Goal: Complete application form: Complete application form

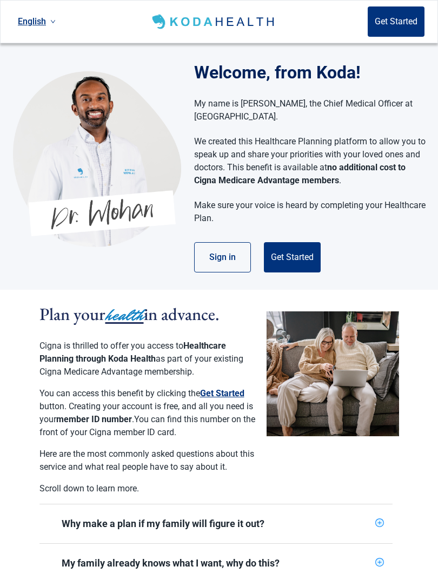
click at [290, 260] on button "Get Started" at bounding box center [292, 257] width 57 height 30
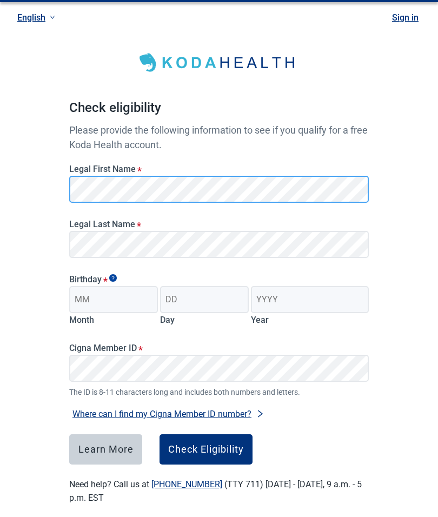
scroll to position [32, 0]
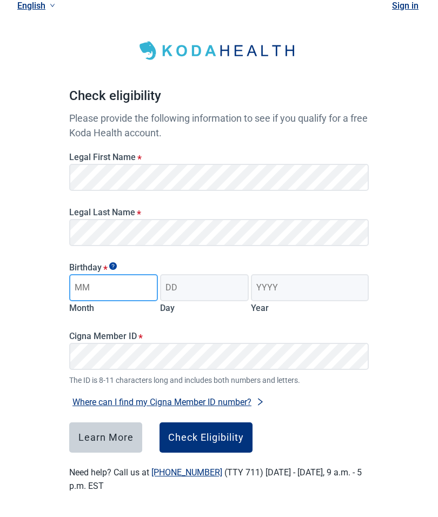
click at [145, 282] on input "Month" at bounding box center [113, 287] width 89 height 27
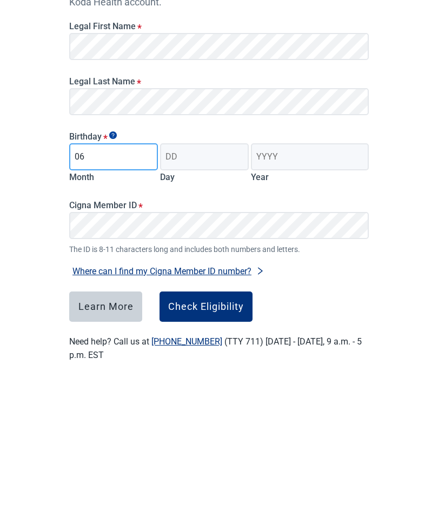
type input "06"
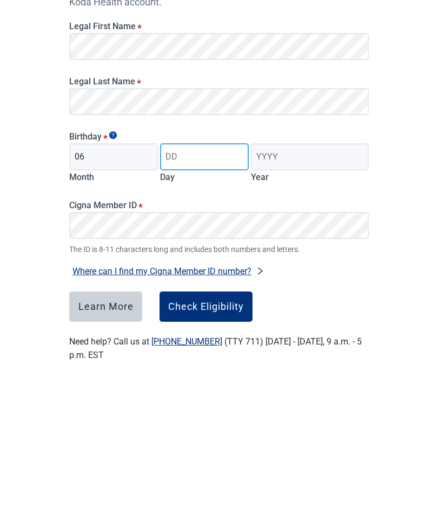
click at [214, 274] on input "Day" at bounding box center [204, 287] width 89 height 27
type input "22"
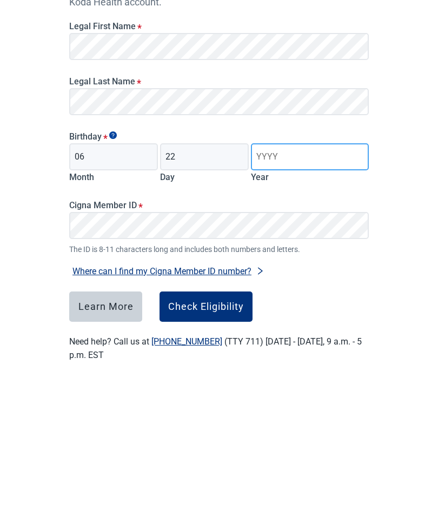
click at [311, 274] on input "Year" at bounding box center [310, 287] width 118 height 27
type input "1956"
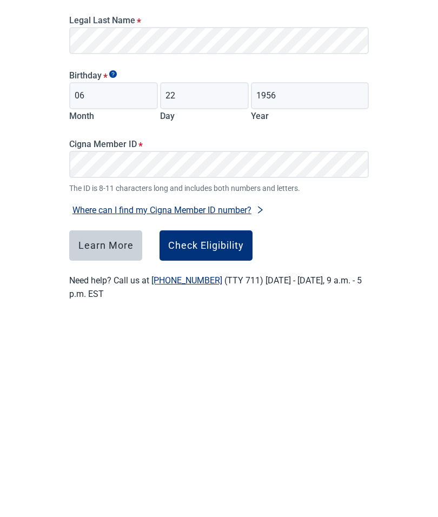
click at [225, 422] on button "Check Eligibility" at bounding box center [205, 437] width 93 height 30
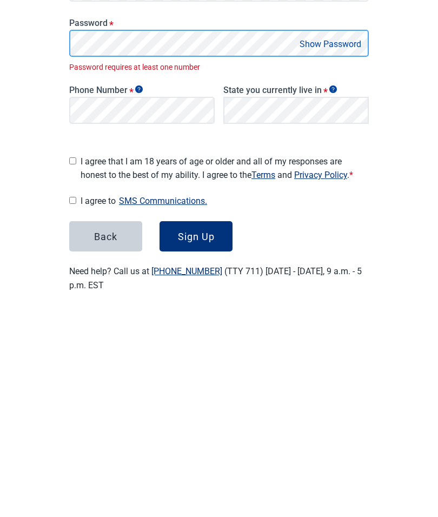
scroll to position [39, 0]
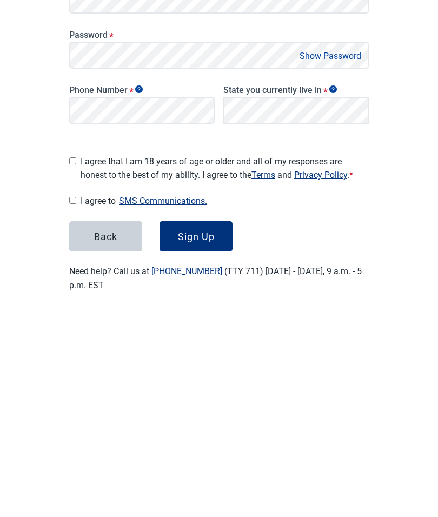
click at [347, 253] on button "Show Password" at bounding box center [330, 260] width 68 height 15
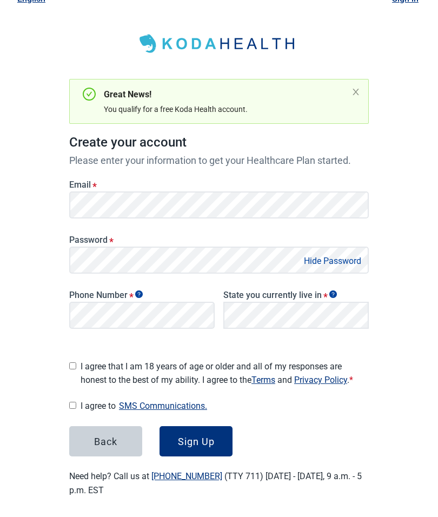
click at [71, 362] on input "I agree that I am 18 years of age or older and all of my responses are honest t…" at bounding box center [72, 365] width 7 height 7
checkbox input "true"
click at [204, 438] on div "Sign Up" at bounding box center [196, 441] width 37 height 11
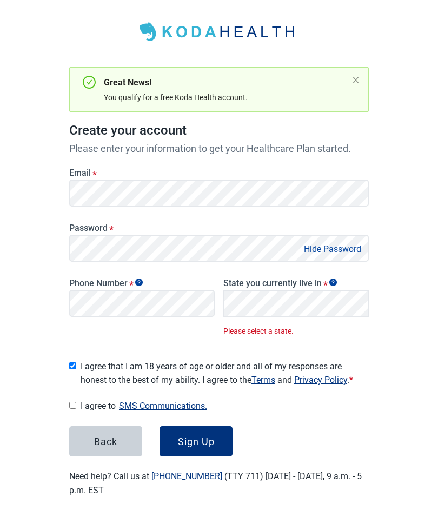
scroll to position [51, 0]
click at [203, 436] on div "Sign Up" at bounding box center [196, 441] width 37 height 11
click at [209, 436] on div "Sign Up" at bounding box center [196, 441] width 37 height 11
click at [202, 436] on div "Sign Up" at bounding box center [196, 441] width 37 height 11
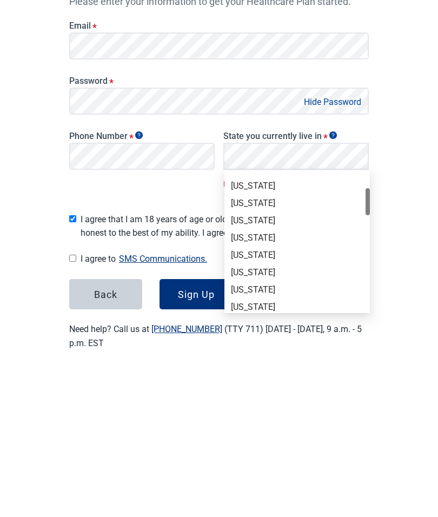
scroll to position [82, 0]
click at [260, 411] on div "[US_STATE]" at bounding box center [296, 419] width 145 height 17
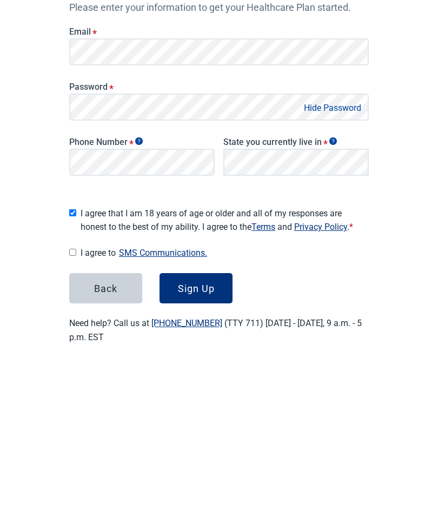
scroll to position [39, 0]
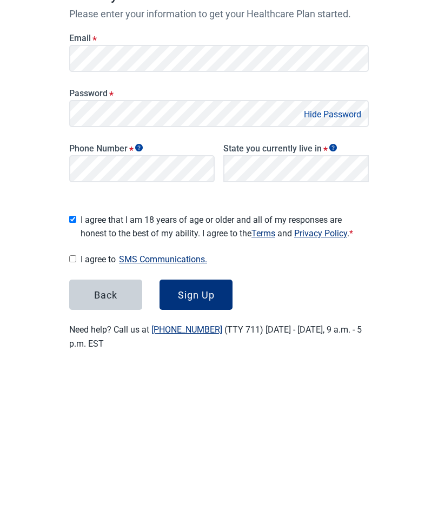
click at [263, 426] on div "Back Sign Up" at bounding box center [218, 441] width 299 height 30
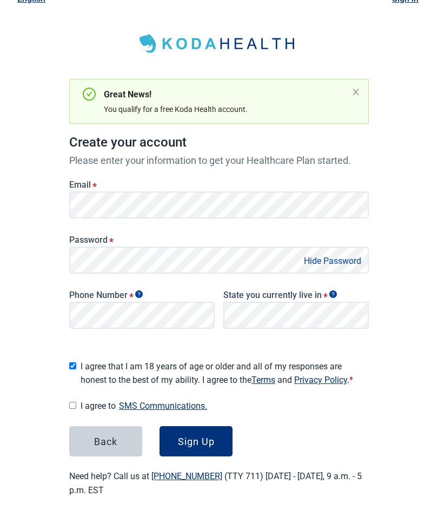
click at [206, 436] on div "Sign Up" at bounding box center [196, 441] width 37 height 11
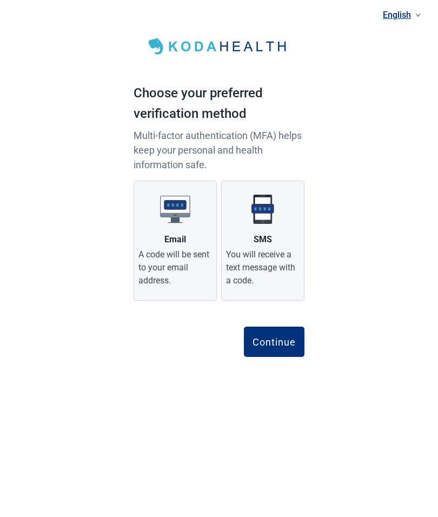
click at [328, 72] on div "English Choose your preferred verification method Multi-factor authentication (…" at bounding box center [219, 195] width 438 height 391
click at [283, 343] on div "Continue" at bounding box center [273, 341] width 43 height 11
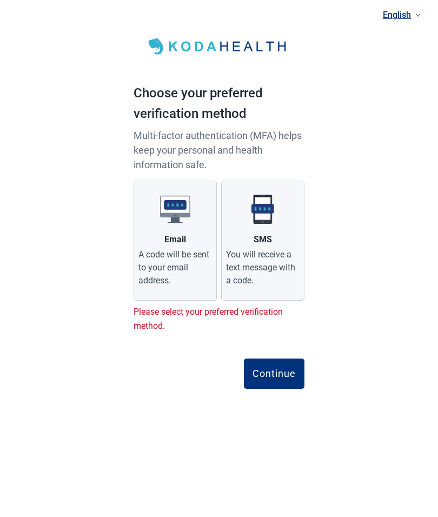
click at [279, 253] on div "You will receive a text message with a code." at bounding box center [262, 267] width 73 height 39
click at [0, 0] on input "SMS You will receive a text message with a code." at bounding box center [0, 0] width 0 height 0
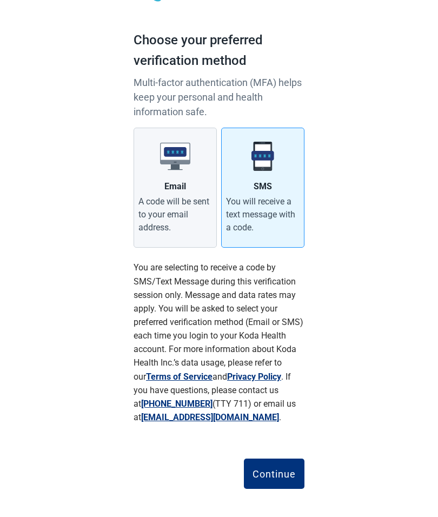
scroll to position [58, 0]
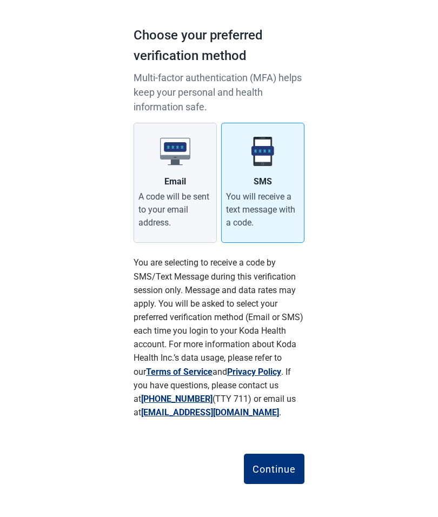
click at [278, 464] on div "Continue" at bounding box center [273, 468] width 43 height 11
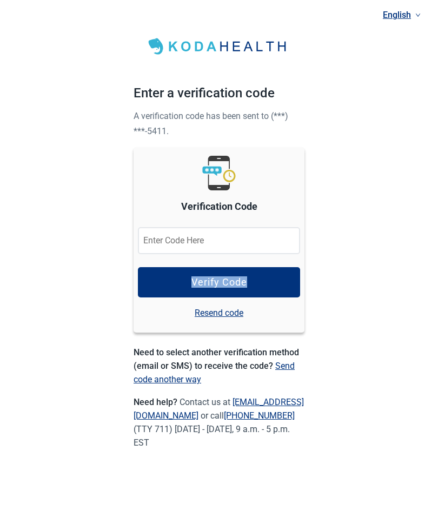
click at [381, 258] on div "English Enter a verification code A verification code has been sent to (***) **…" at bounding box center [219, 242] width 438 height 484
click at [361, 298] on div "English Enter a verification code A verification code has been sent to (***) **…" at bounding box center [219, 242] width 438 height 484
click at [230, 317] on link "Resend code" at bounding box center [219, 313] width 49 height 14
click at [238, 313] on link "Resend code" at bounding box center [219, 313] width 49 height 14
click at [289, 364] on link "Send code another way" at bounding box center [213, 372] width 161 height 24
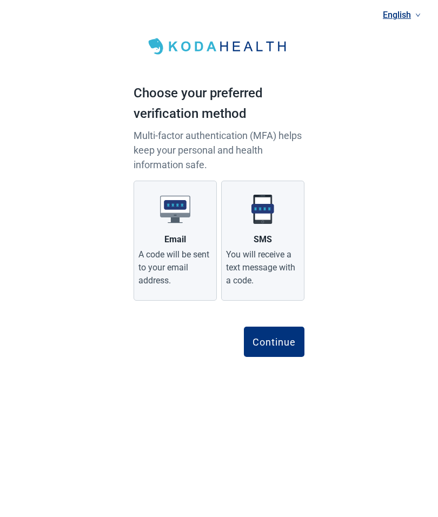
click at [184, 271] on div "A code will be sent to your email address." at bounding box center [174, 267] width 73 height 39
click at [0, 0] on input "Email A code will be sent to your email address." at bounding box center [0, 0] width 0 height 0
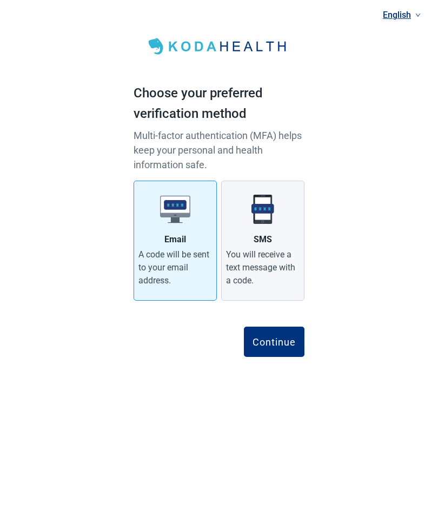
click at [276, 340] on div "Continue" at bounding box center [273, 341] width 43 height 11
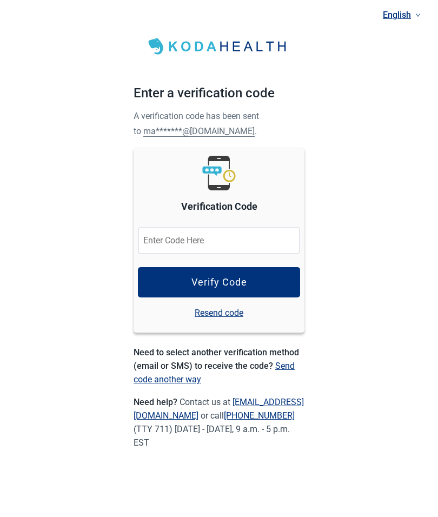
click at [225, 245] on input "Verification Code" at bounding box center [219, 240] width 162 height 27
type input "150912"
click at [262, 281] on button "Verify Code" at bounding box center [219, 282] width 162 height 30
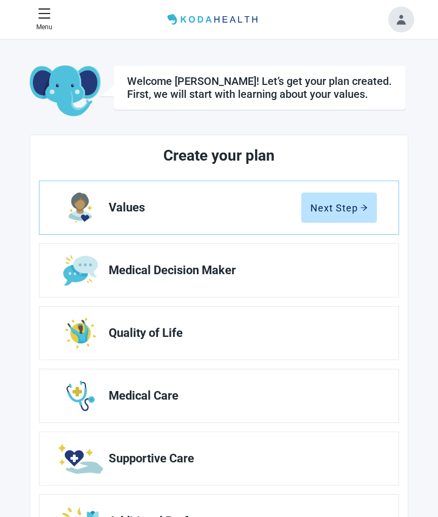
click at [352, 205] on div "Next Step" at bounding box center [338, 207] width 57 height 11
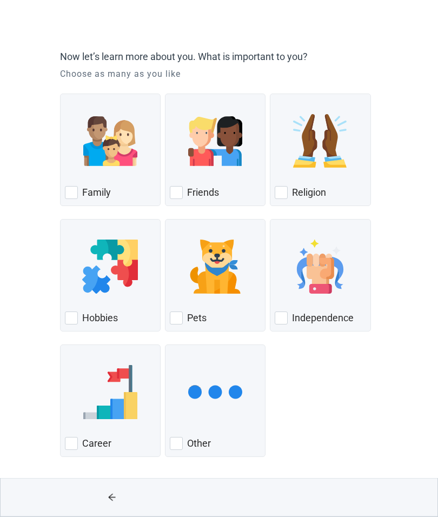
scroll to position [61, 0]
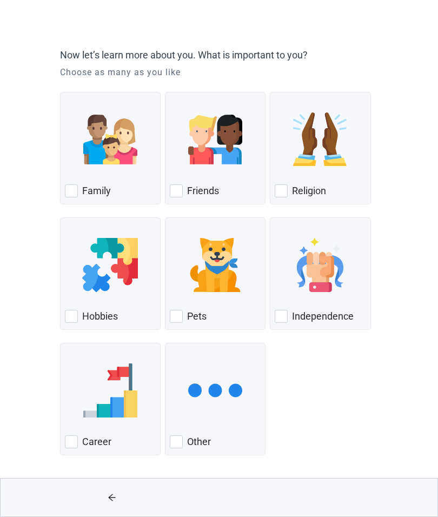
click at [234, 276] on img "Pets, checkbox, not checked" at bounding box center [215, 265] width 54 height 54
click at [165, 218] on input "Pets" at bounding box center [165, 217] width 1 height 1
checkbox input "true"
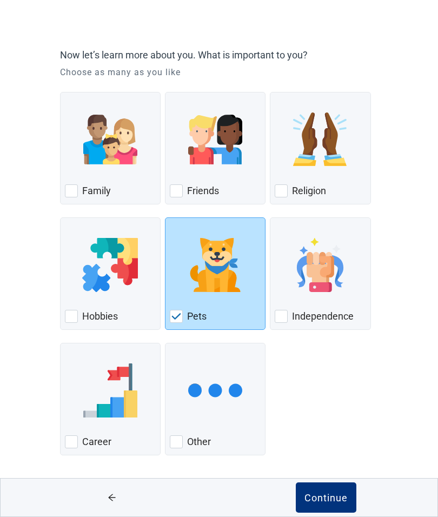
click at [227, 180] on div "Friends, checkbox, not checked" at bounding box center [215, 139] width 91 height 85
click at [165, 92] on input "Friends" at bounding box center [165, 92] width 1 height 1
checkbox input "true"
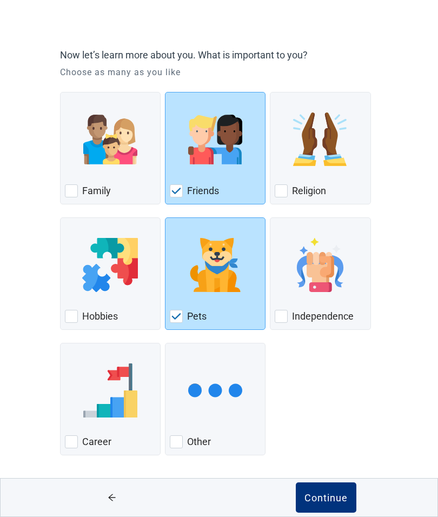
click at [296, 171] on div "Religion, checkbox, not checked" at bounding box center [319, 139] width 91 height 85
click at [270, 92] on input "Religion" at bounding box center [270, 92] width 1 height 1
checkbox input "true"
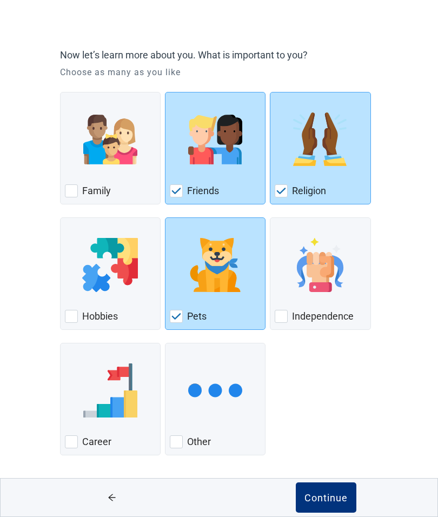
click at [153, 196] on div "Family" at bounding box center [110, 190] width 91 height 17
click at [61, 92] on input "Family" at bounding box center [60, 92] width 1 height 1
checkbox input "true"
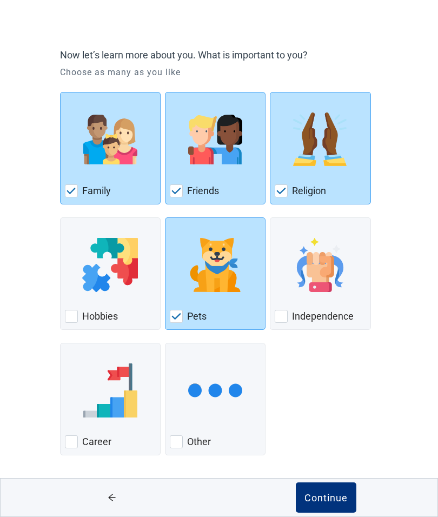
click at [321, 307] on div "Independence" at bounding box center [319, 315] width 91 height 17
click at [270, 218] on input "Independence" at bounding box center [270, 217] width 1 height 1
checkbox input "true"
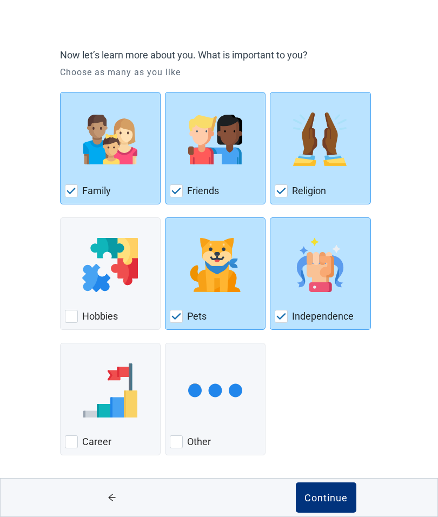
click at [328, 490] on button "Continue" at bounding box center [326, 497] width 61 height 30
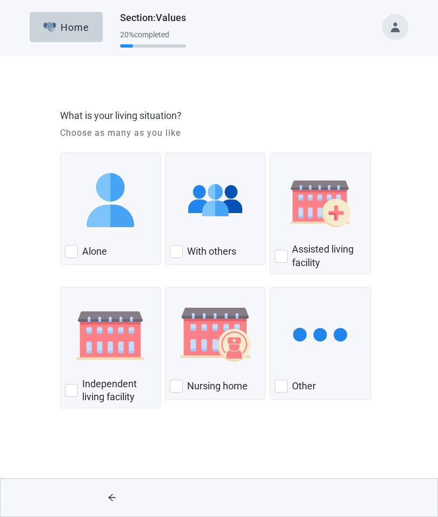
click at [119, 244] on div "Alone" at bounding box center [110, 251] width 91 height 17
click at [61, 153] on input "Alone" at bounding box center [60, 152] width 1 height 1
checkbox input "true"
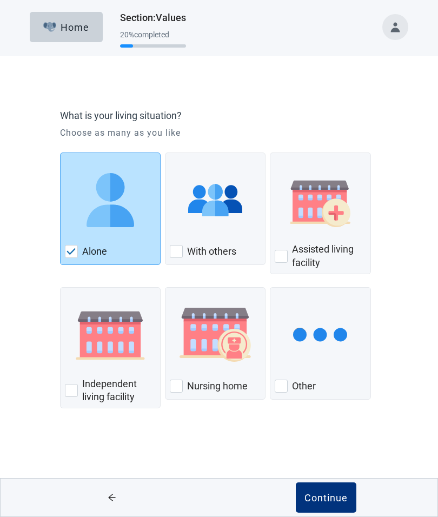
click at [327, 497] on div "Continue" at bounding box center [325, 497] width 43 height 11
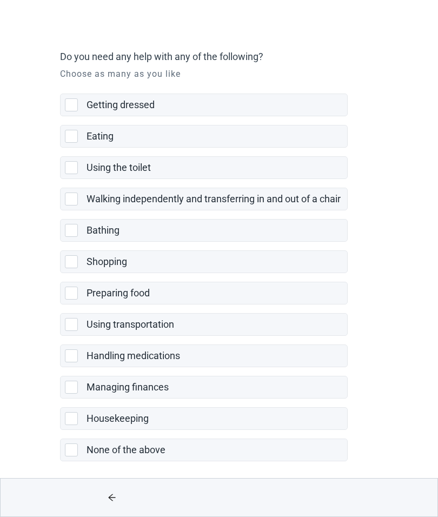
scroll to position [61, 0]
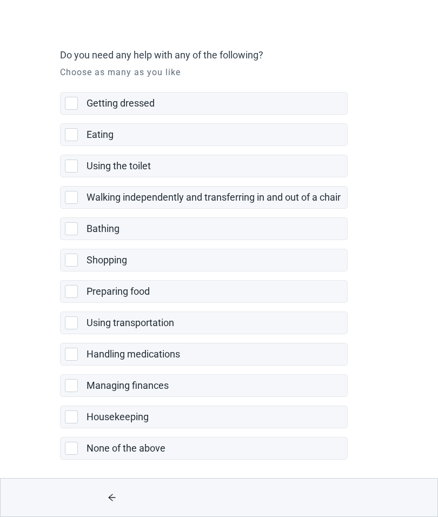
click at [264, 415] on div "Housekeeping" at bounding box center [213, 417] width 254 height 14
click at [61, 397] on input "Housekeeping" at bounding box center [60, 397] width 1 height 1
checkbox input "true"
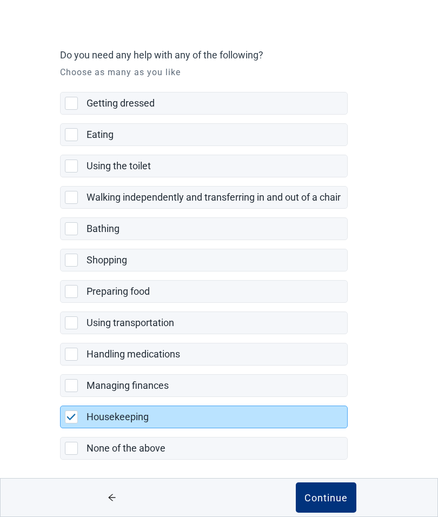
click at [331, 505] on button "Continue" at bounding box center [326, 497] width 61 height 30
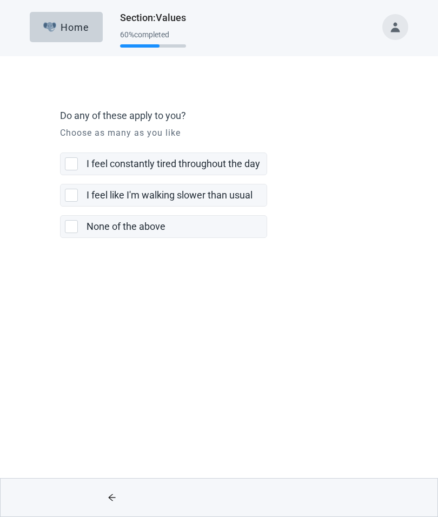
click at [75, 166] on div "I feel constantly tired throughout the day, checkbox, not selected" at bounding box center [71, 163] width 13 height 13
click at [61, 144] on input "I feel constantly tired throughout the day" at bounding box center [60, 144] width 1 height 1
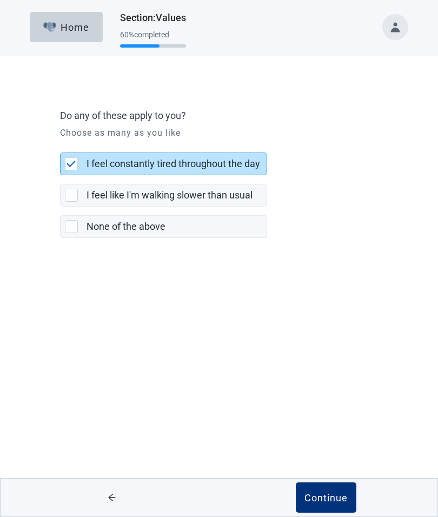
click at [75, 166] on img "I feel constantly tired throughout the day, checkbox, selected" at bounding box center [71, 163] width 10 height 6
click at [61, 144] on input "I feel constantly tired throughout the day" at bounding box center [60, 144] width 1 height 1
checkbox input "false"
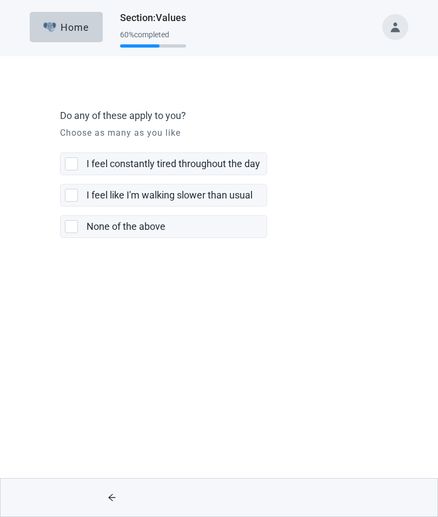
click at [73, 197] on div "I feel like I'm walking slower than usual, checkbox, not selected" at bounding box center [71, 195] width 13 height 13
click at [61, 176] on input "I feel like I'm walking slower than usual" at bounding box center [60, 175] width 1 height 1
checkbox input "true"
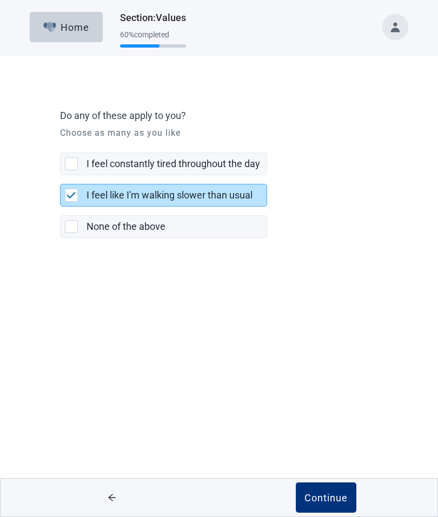
click at [73, 164] on div "I feel constantly tired throughout the day, checkbox, not selected" at bounding box center [71, 163] width 13 height 13
click at [61, 144] on input "I feel constantly tired throughout the day" at bounding box center [60, 144] width 1 height 1
checkbox input "true"
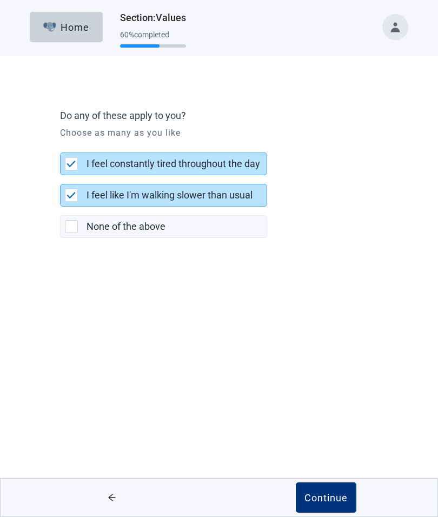
click at [330, 492] on div "Continue" at bounding box center [325, 497] width 43 height 11
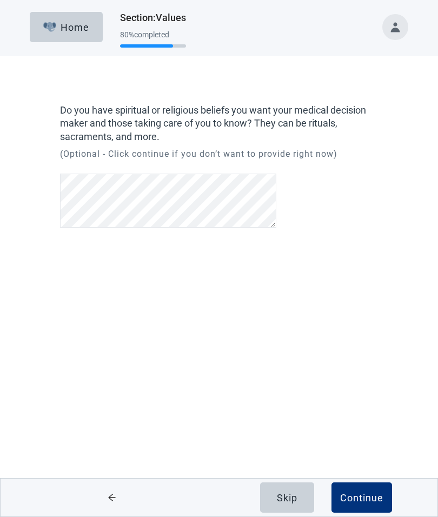
click at [365, 497] on div "Continue" at bounding box center [361, 497] width 43 height 11
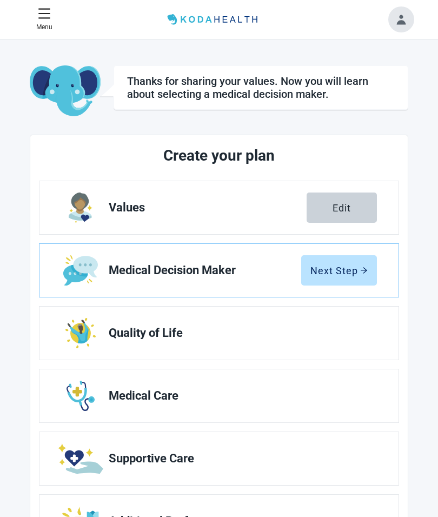
click at [345, 276] on button "Next Step" at bounding box center [339, 270] width 76 height 30
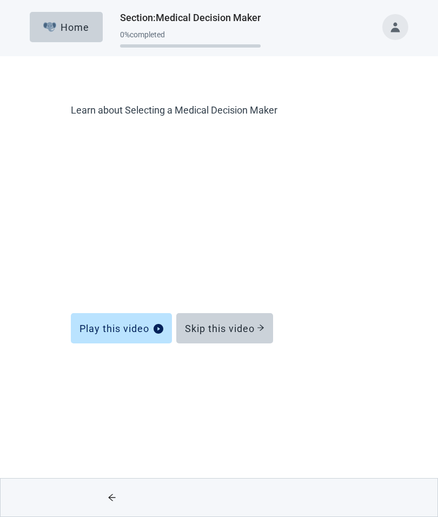
click at [255, 328] on div "Skip this video" at bounding box center [224, 328] width 79 height 11
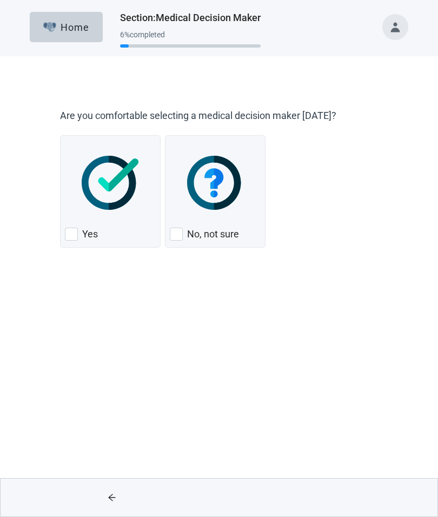
click at [73, 241] on div "Yes" at bounding box center [110, 233] width 91 height 17
click at [61, 136] on input "Yes" at bounding box center [60, 135] width 1 height 1
checkbox input "true"
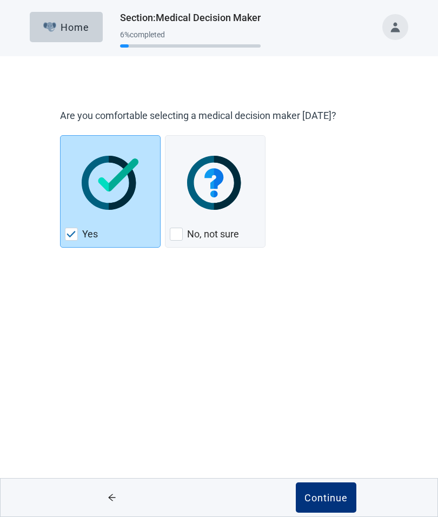
click at [330, 493] on div "Continue" at bounding box center [325, 497] width 43 height 11
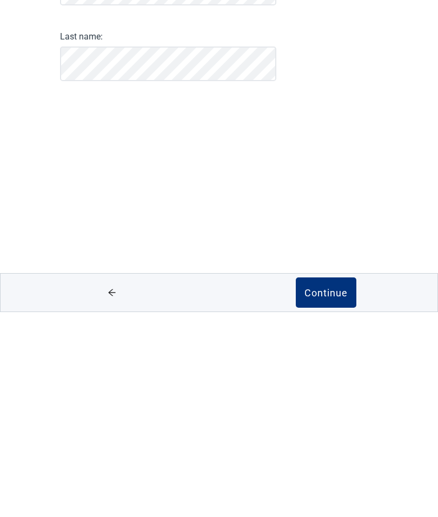
click at [323, 492] on div "Continue" at bounding box center [325, 497] width 43 height 11
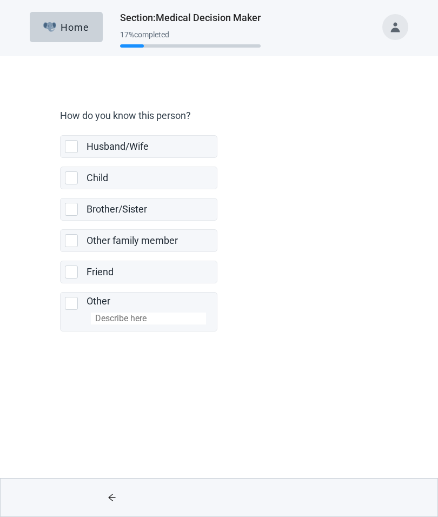
click at [175, 272] on div "Friend" at bounding box center [148, 272] width 124 height 14
click at [61, 252] on input "Friend" at bounding box center [60, 252] width 1 height 1
checkbox input "true"
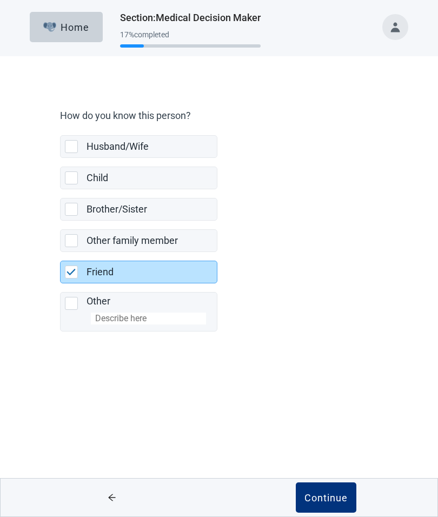
click at [329, 492] on div "Continue" at bounding box center [325, 497] width 43 height 11
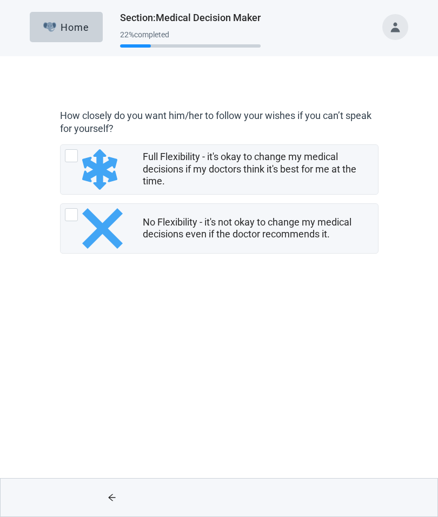
click at [99, 172] on img "Full Flexibility - it's okay to change my medical decisions if my doctors think…" at bounding box center [99, 169] width 35 height 41
click at [61, 145] on input "Full Flexibility - it's okay to change my medical decisions if my doctors think…" at bounding box center [60, 144] width 1 height 1
radio input "true"
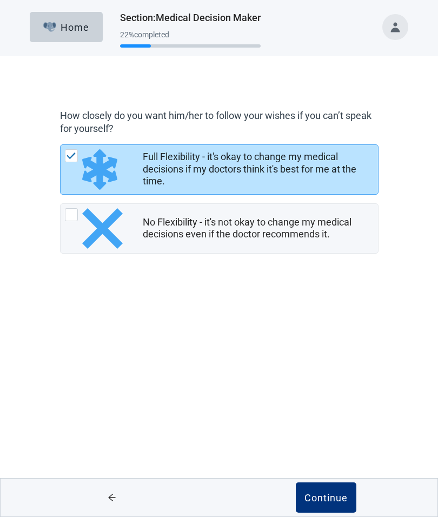
click at [327, 488] on button "Continue" at bounding box center [326, 497] width 61 height 30
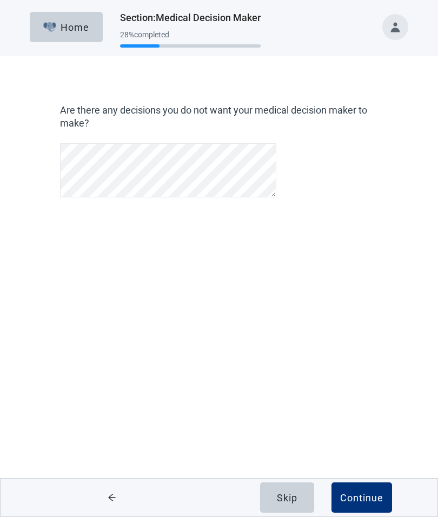
click at [272, 330] on div "Home Section : Medical Decision Maker 28 % completed Are there any decisions yo…" at bounding box center [219, 258] width 438 height 517
click at [258, 318] on div "Home Section : Medical Decision Maker 28 % completed Are there any decisions yo…" at bounding box center [219, 258] width 438 height 517
click at [286, 340] on div "Home Section : Medical Decision Maker 28 % completed Are there any decisions yo…" at bounding box center [219, 258] width 438 height 517
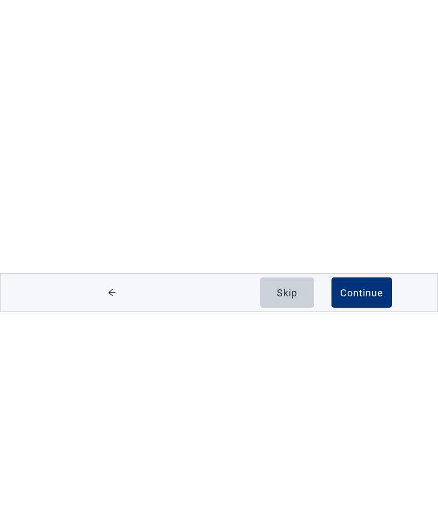
click at [361, 492] on div "Continue" at bounding box center [361, 497] width 43 height 11
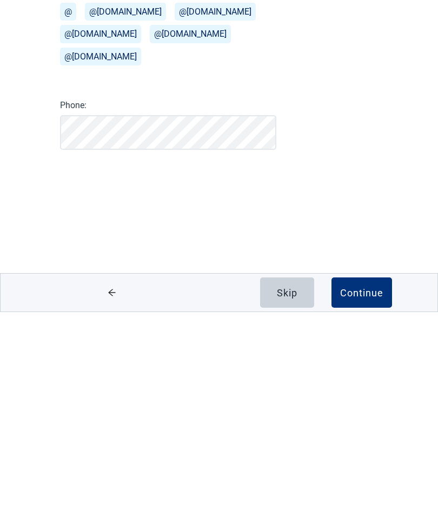
click at [355, 492] on div "Continue" at bounding box center [361, 497] width 43 height 11
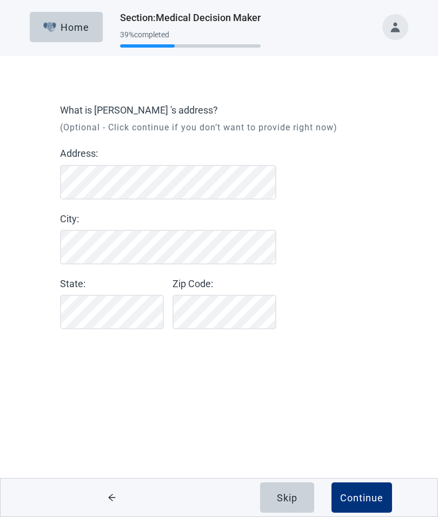
click at [358, 494] on div "Continue" at bounding box center [361, 497] width 43 height 11
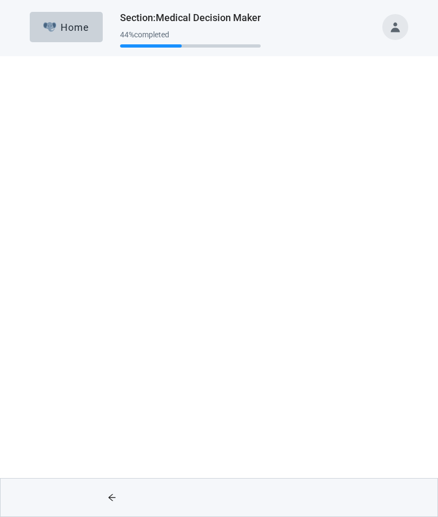
click at [178, 267] on div "No, checkbox, not checked" at bounding box center [176, 264] width 13 height 13
click at [165, 166] on input "No" at bounding box center [165, 166] width 1 height 1
checkbox input "true"
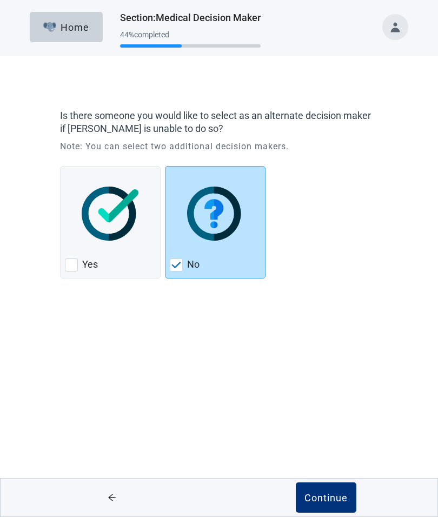
click at [331, 499] on div "Continue" at bounding box center [325, 497] width 43 height 11
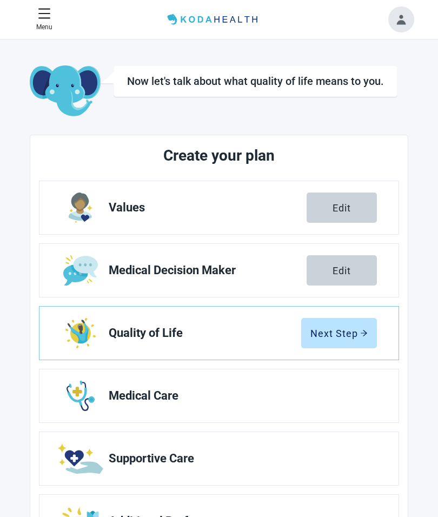
click at [337, 339] on button "Next Step" at bounding box center [339, 333] width 76 height 30
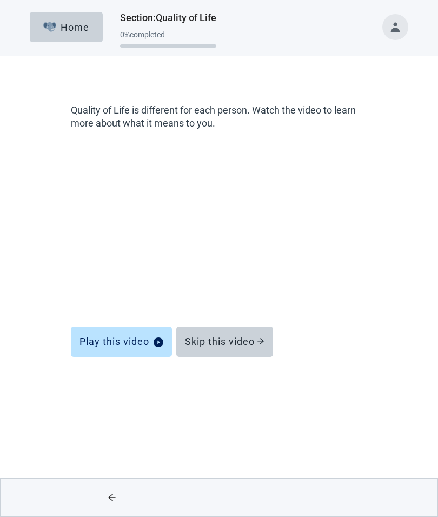
click at [256, 345] on div "Skip this video" at bounding box center [224, 341] width 79 height 11
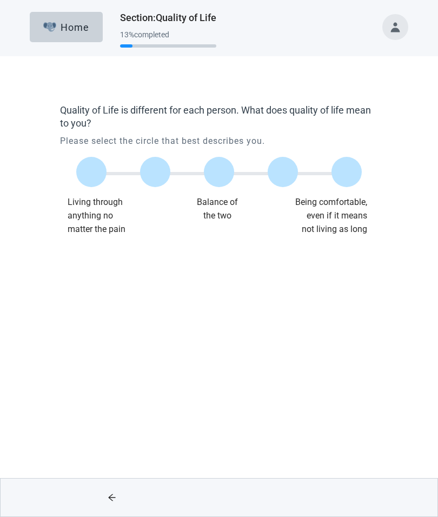
click at [217, 175] on label "Main content" at bounding box center [219, 172] width 30 height 30
click at [219, 172] on input "Quality of life scale: 50 out of 100. Balance of the two" at bounding box center [219, 172] width 0 height 0
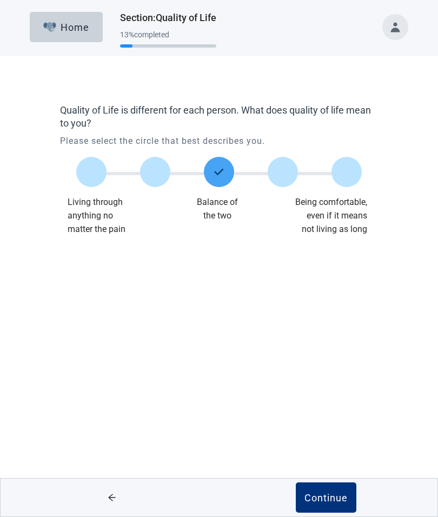
click at [314, 479] on div "Continue" at bounding box center [326, 497] width 214 height 38
click at [320, 492] on div "Continue" at bounding box center [325, 497] width 43 height 11
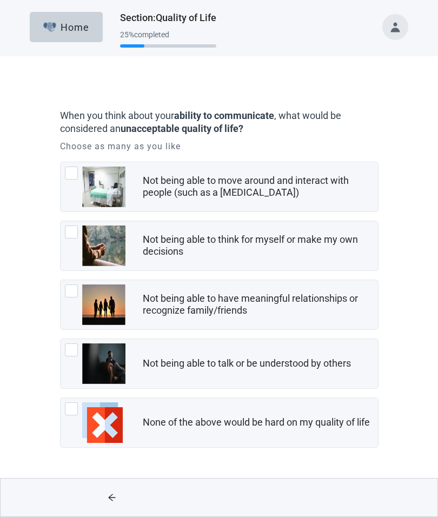
click at [304, 187] on div "Not being able to move around and interact with people (such as a [MEDICAL_DATA…" at bounding box center [257, 187] width 229 height 24
click at [61, 162] on input "Not being able to move around and interact with people (such as a [MEDICAL_DATA…" at bounding box center [60, 162] width 1 height 1
checkbox input "true"
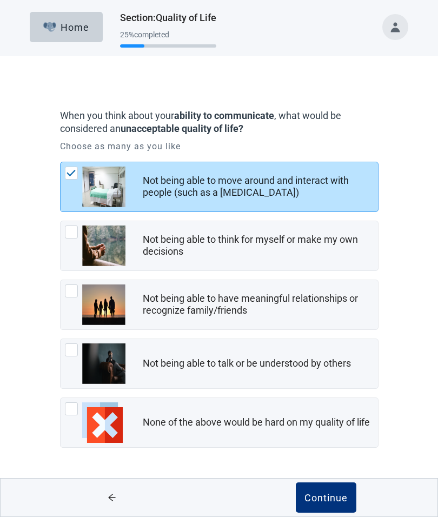
click at [333, 304] on div "Not being able to have meaningful relationships or recognize family/friends" at bounding box center [257, 304] width 229 height 24
click at [61, 280] on input "Not being able to have meaningful relationships or recognize family/friends" at bounding box center [60, 279] width 1 height 1
checkbox input "true"
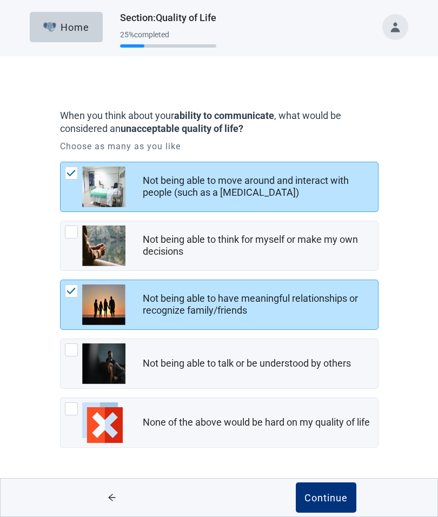
click at [331, 498] on div "Continue" at bounding box center [325, 497] width 43 height 11
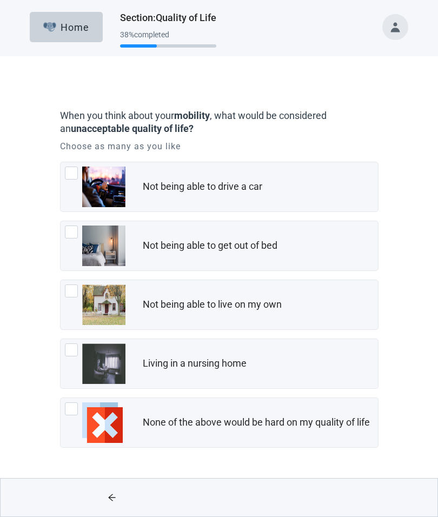
click at [115, 421] on img "None of the above would be hard on my quality of life, checkbox, not checked" at bounding box center [102, 422] width 41 height 41
click at [61, 398] on input "None of the above would be hard on my quality of life" at bounding box center [60, 397] width 1 height 1
checkbox input "true"
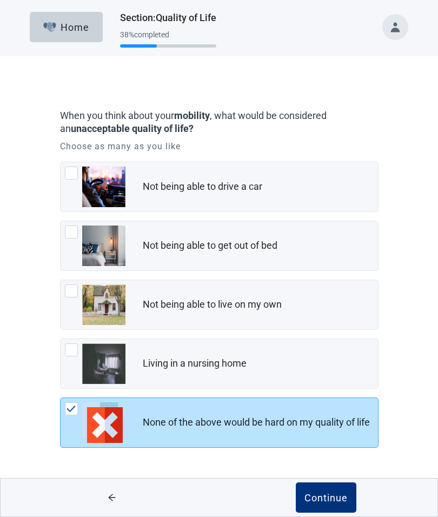
click at [330, 496] on div "Continue" at bounding box center [325, 497] width 43 height 11
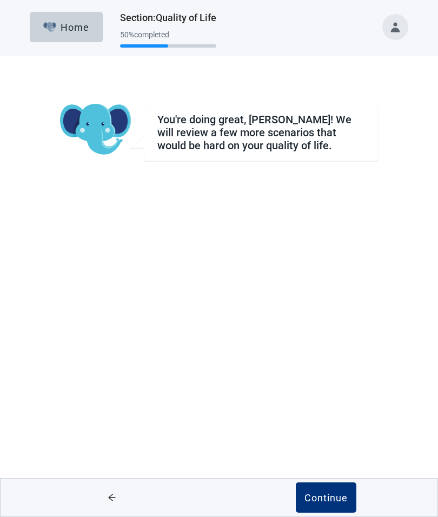
click at [329, 494] on div "Continue" at bounding box center [325, 497] width 43 height 11
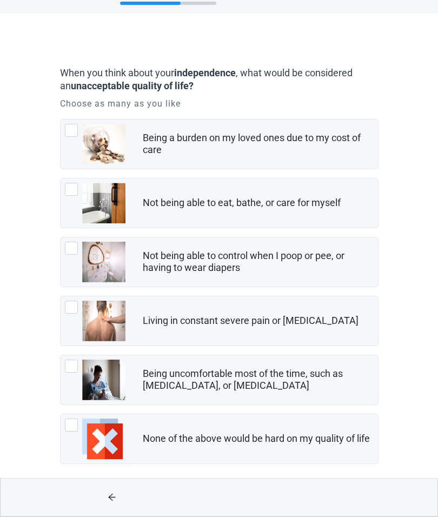
scroll to position [51, 0]
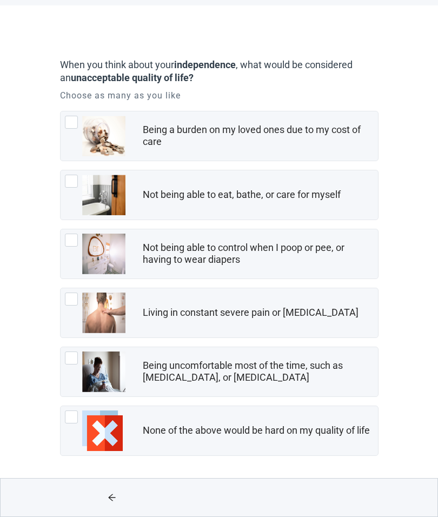
click at [109, 433] on img "None of the above would be hard on my quality of life, checkbox, not checked" at bounding box center [102, 430] width 41 height 41
click at [61, 406] on input "None of the above would be hard on my quality of life" at bounding box center [60, 405] width 1 height 1
checkbox input "true"
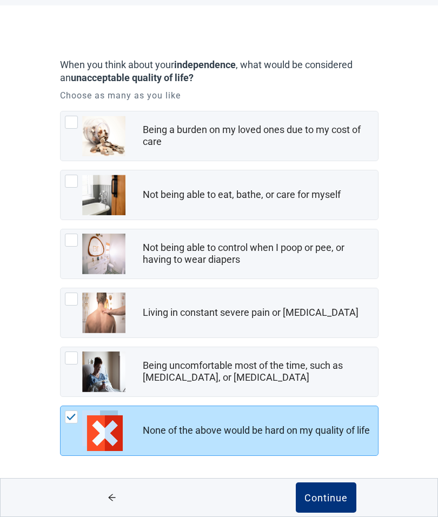
click at [333, 493] on div "Continue" at bounding box center [325, 497] width 43 height 11
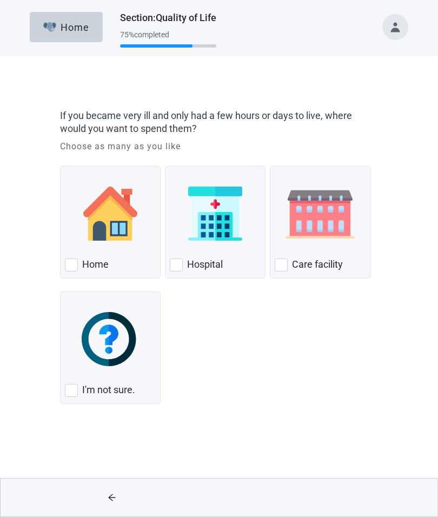
click at [243, 265] on div "Hospital" at bounding box center [215, 264] width 91 height 17
click at [165, 166] on input "Hospital" at bounding box center [165, 166] width 1 height 1
checkbox input "true"
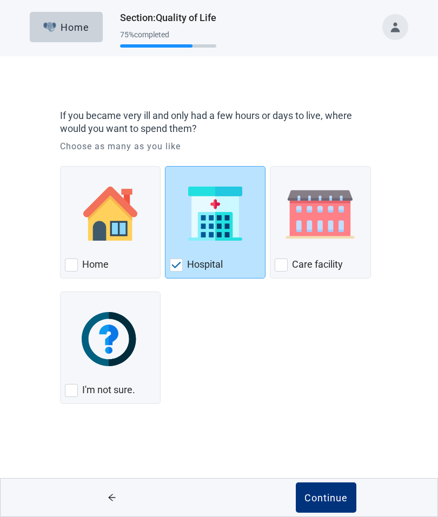
click at [330, 491] on button "Continue" at bounding box center [326, 497] width 61 height 30
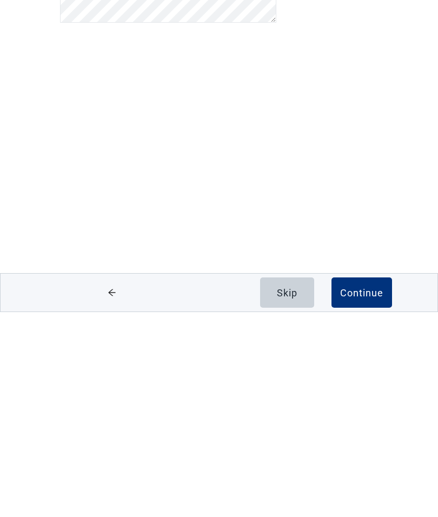
click at [366, 492] on div "Continue" at bounding box center [361, 497] width 43 height 11
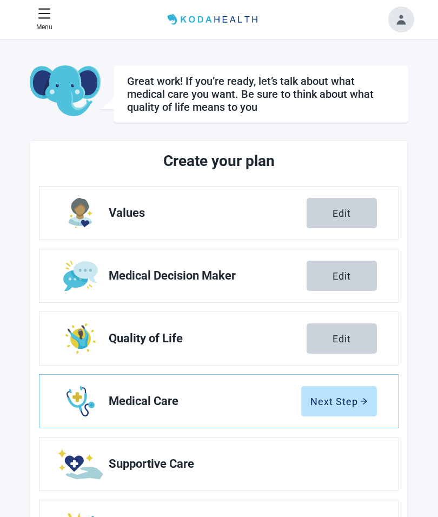
click at [344, 402] on div "Next Step" at bounding box center [338, 401] width 57 height 11
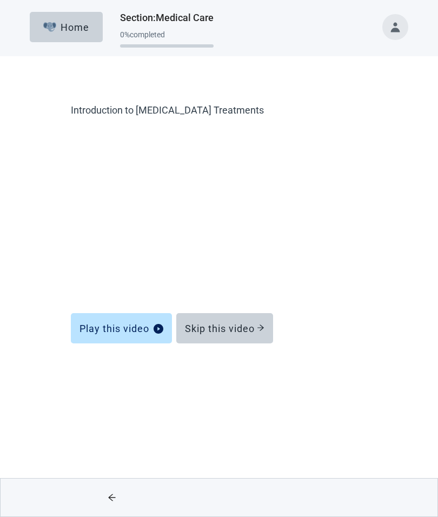
click at [254, 326] on div "Skip this video" at bounding box center [224, 328] width 79 height 11
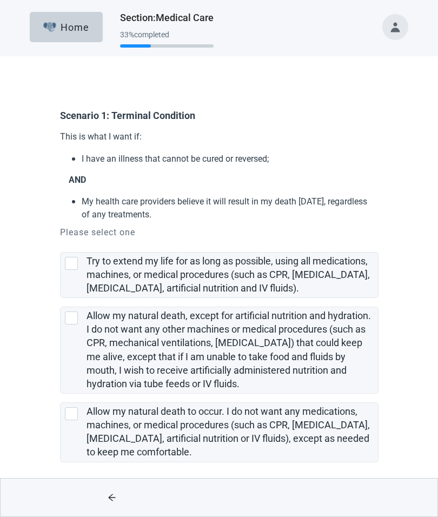
scroll to position [1, 0]
click at [74, 317] on div "Allow my natural death, except for artificial nutrition and hydration. I do not…" at bounding box center [71, 317] width 13 height 13
click at [61, 298] on input "Allow my natural death, except for artificial nutrition and hydration. I do not…" at bounding box center [60, 297] width 1 height 1
checkbox input "true"
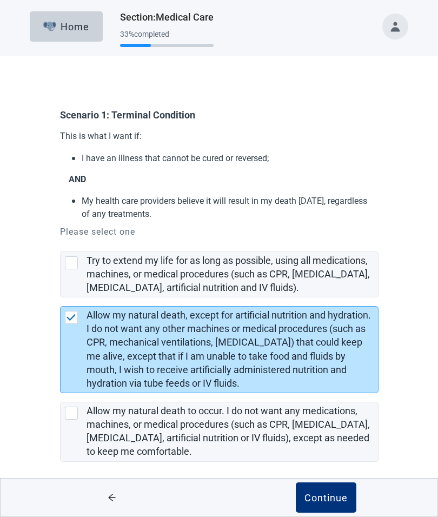
click at [332, 495] on div "Continue" at bounding box center [325, 497] width 43 height 11
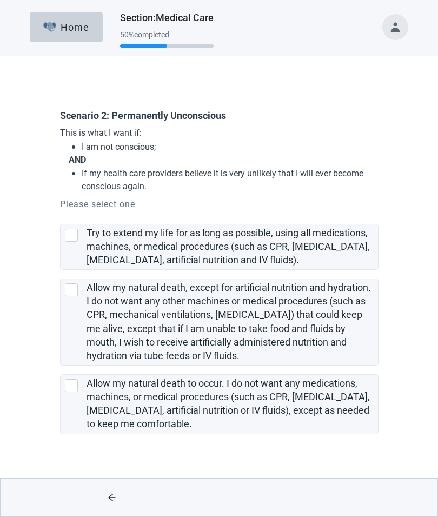
click at [72, 388] on div "Allow my natural death to occur. I do not want any medications, machines, or me…" at bounding box center [71, 385] width 13 height 13
click at [61, 366] on input "Allow my natural death to occur. I do not want any medications, machines, or me…" at bounding box center [60, 365] width 1 height 1
checkbox input "true"
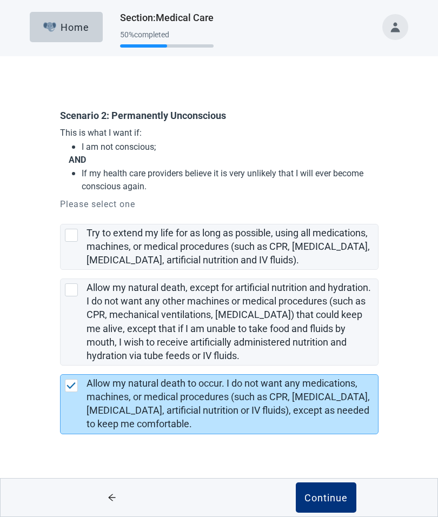
click at [331, 492] on div "Continue" at bounding box center [325, 497] width 43 height 11
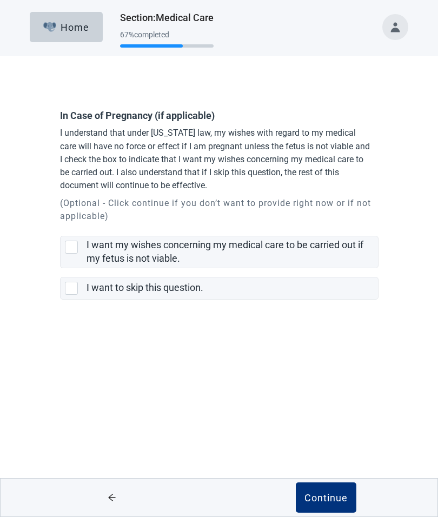
click at [337, 493] on div "Continue" at bounding box center [325, 497] width 43 height 11
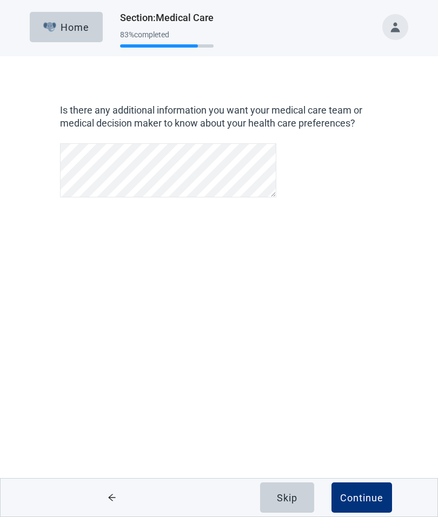
click at [355, 506] on button "Continue" at bounding box center [361, 497] width 61 height 30
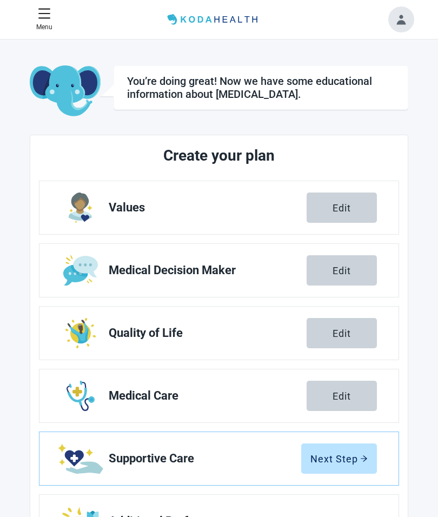
click at [341, 460] on div "Next Step" at bounding box center [338, 458] width 57 height 11
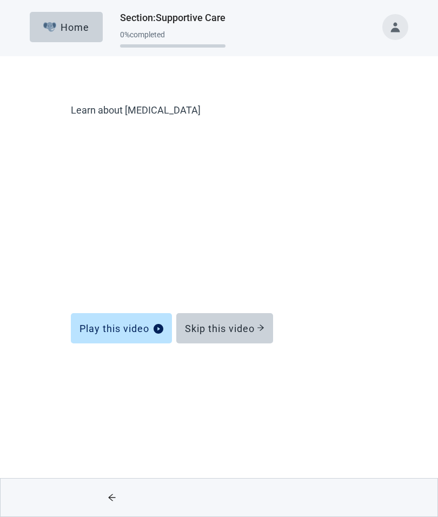
click at [251, 331] on div "Skip this video" at bounding box center [224, 328] width 79 height 11
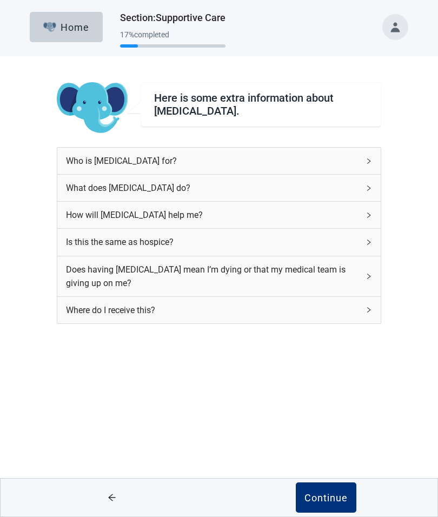
click at [370, 164] on icon "right" at bounding box center [368, 161] width 6 height 6
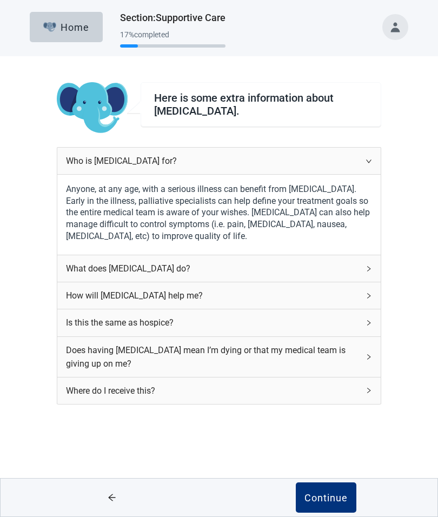
click at [330, 508] on button "Continue" at bounding box center [326, 497] width 61 height 30
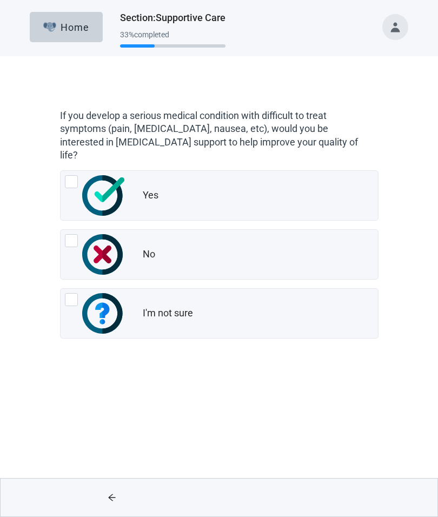
click at [72, 175] on div "Yes, radio button, not checked" at bounding box center [71, 181] width 13 height 13
click at [61, 170] on input "Yes" at bounding box center [60, 170] width 1 height 1
radio input "true"
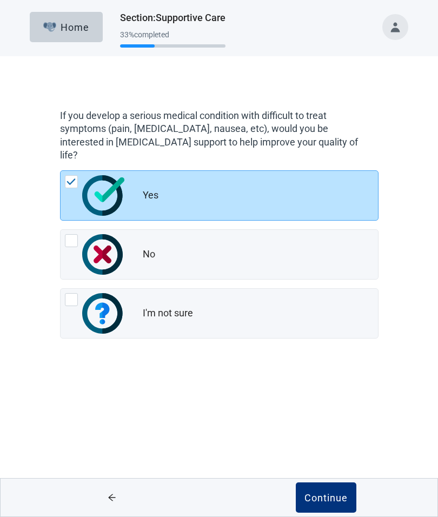
click at [330, 490] on button "Continue" at bounding box center [326, 497] width 61 height 30
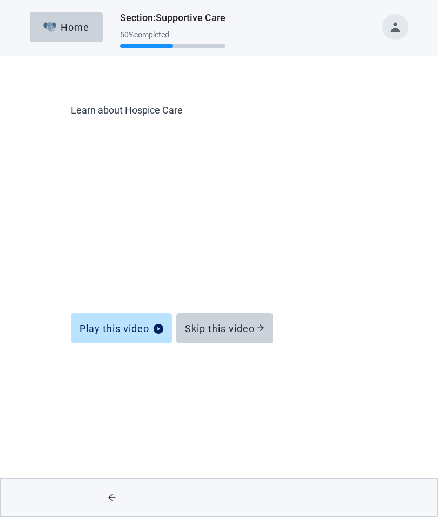
click at [254, 330] on div "Skip this video" at bounding box center [224, 328] width 79 height 11
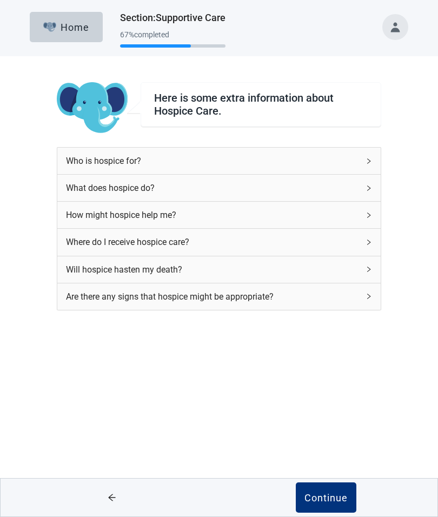
click at [367, 165] on div "Who is hospice for?" at bounding box center [218, 161] width 323 height 26
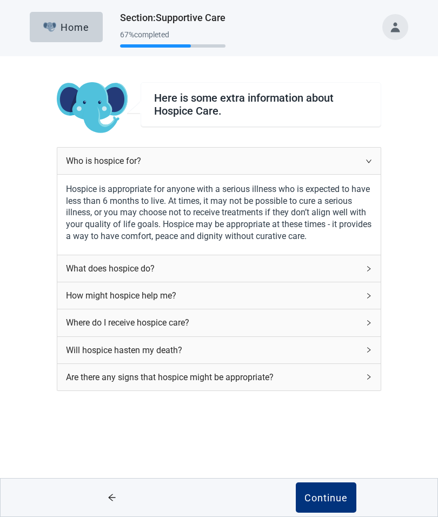
click at [329, 497] on div "Continue" at bounding box center [325, 497] width 43 height 11
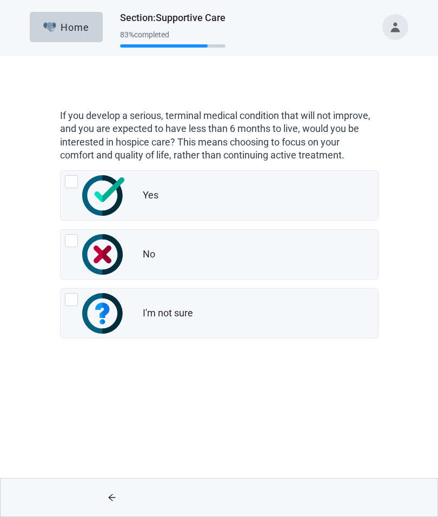
click at [72, 184] on div "Yes, radio button, not checked" at bounding box center [71, 181] width 13 height 13
click at [61, 171] on input "Yes" at bounding box center [60, 170] width 1 height 1
radio input "true"
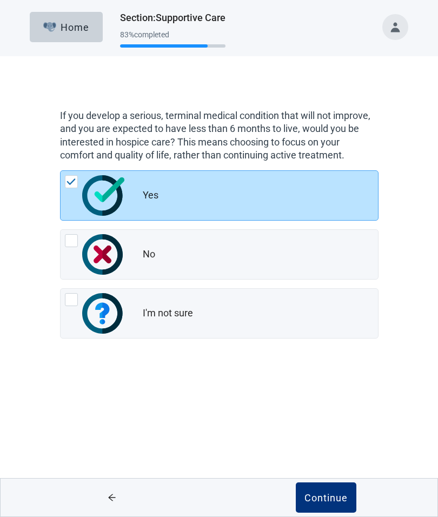
click at [320, 489] on button "Continue" at bounding box center [326, 497] width 61 height 30
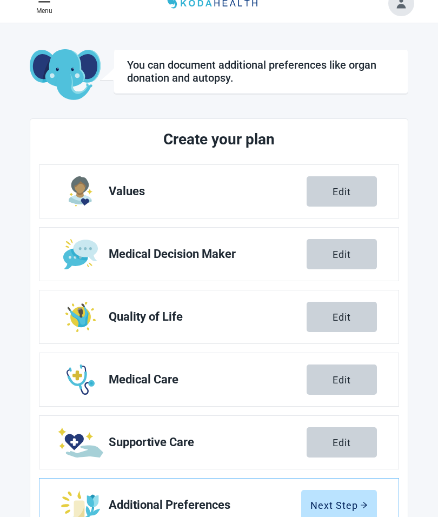
scroll to position [16, 0]
click at [341, 502] on div "Next Step" at bounding box center [338, 504] width 57 height 11
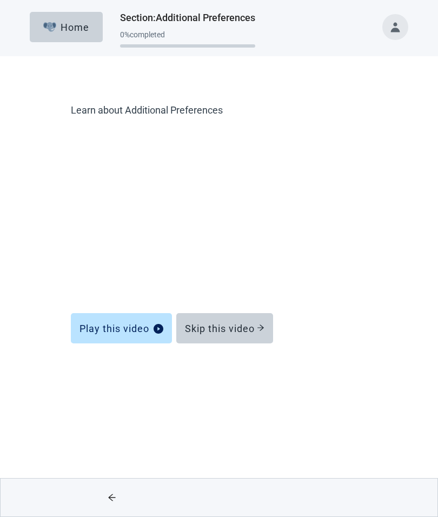
click at [259, 329] on icon "arrow-right" at bounding box center [261, 328] width 8 height 8
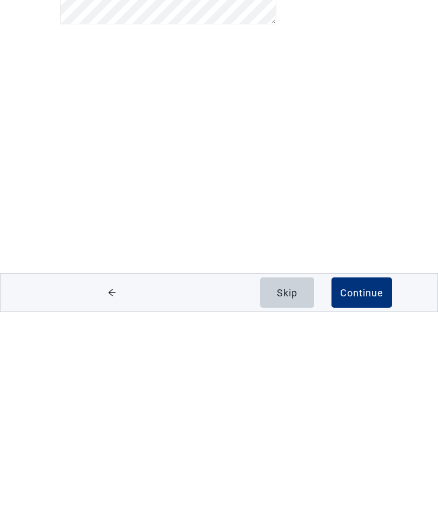
click at [370, 492] on div "Continue" at bounding box center [361, 497] width 43 height 11
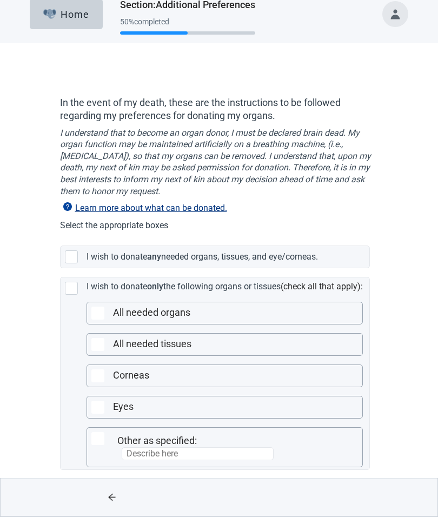
scroll to position [14, 0]
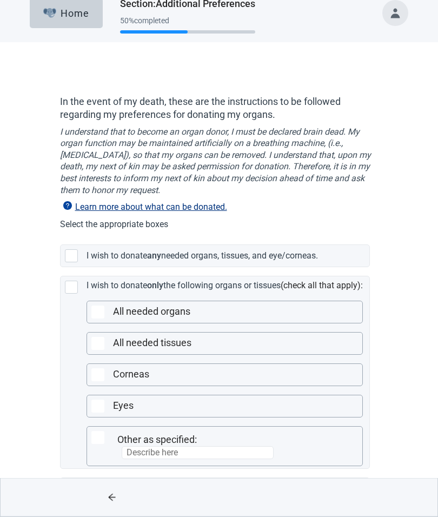
click at [72, 251] on div "Main content" at bounding box center [71, 256] width 13 height 13
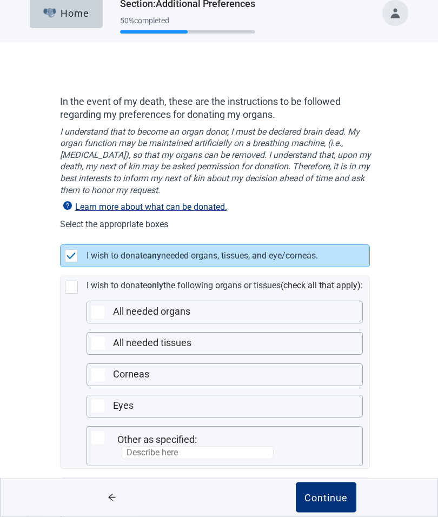
scroll to position [14, 0]
click at [332, 503] on div "Continue" at bounding box center [325, 497] width 43 height 11
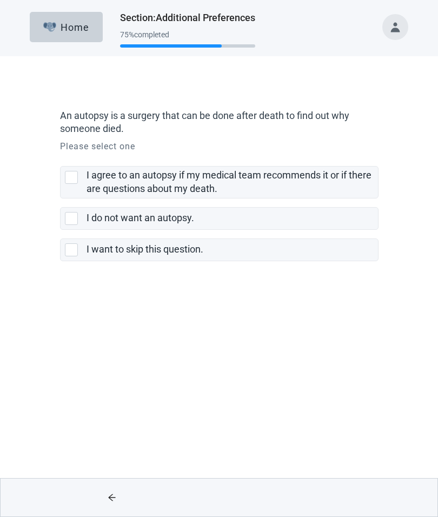
click at [72, 179] on div "I agree to an autopsy if my medical team recommends it or if there are question…" at bounding box center [71, 177] width 13 height 13
click at [61, 158] on input "I agree to an autopsy if my medical team recommends it or if there are question…" at bounding box center [60, 157] width 1 height 1
checkbox input "true"
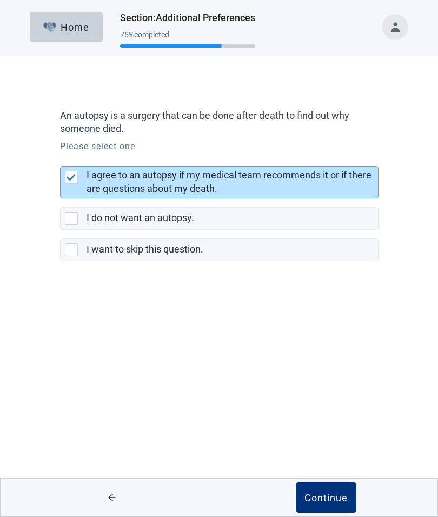
click at [329, 493] on div "Continue" at bounding box center [325, 497] width 43 height 11
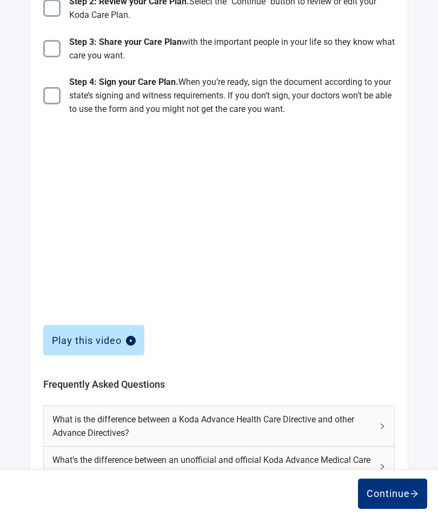
scroll to position [252, 0]
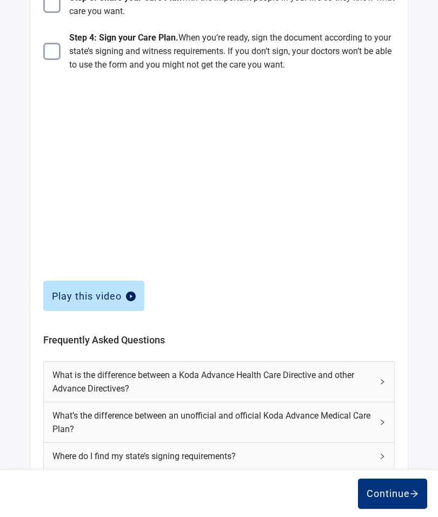
click at [388, 491] on div "Continue" at bounding box center [392, 493] width 52 height 11
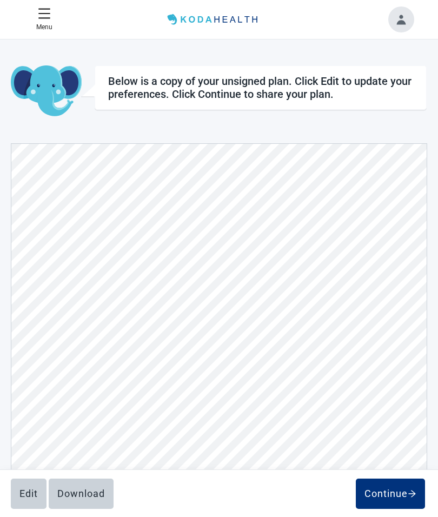
scroll to position [3157, 0]
click at [388, 499] on div "Continue" at bounding box center [390, 493] width 52 height 11
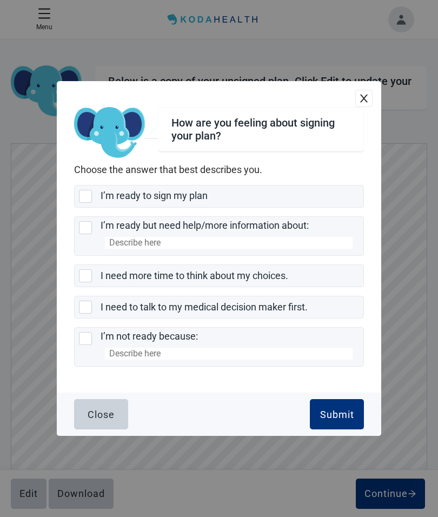
click at [85, 203] on div "I’m ready to sign my plan, checkbox, not selected" at bounding box center [85, 196] width 13 height 13
click at [75, 185] on input "I’m ready to sign my plan" at bounding box center [74, 185] width 1 height 1
checkbox input "true"
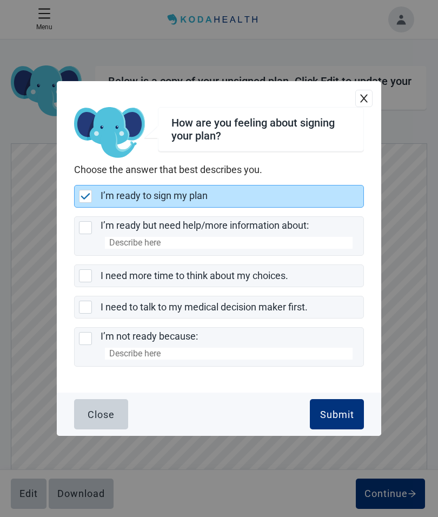
click at [335, 419] on div "Submit" at bounding box center [337, 413] width 34 height 11
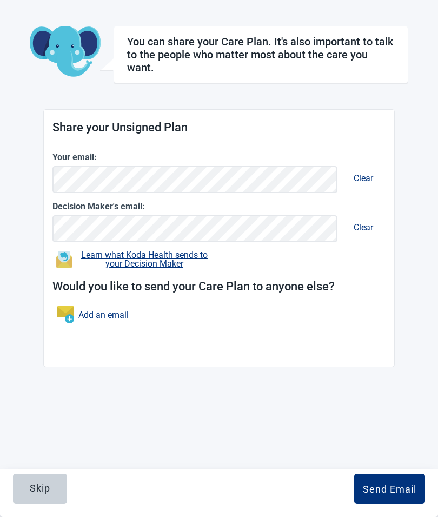
click at [388, 483] on div "Send Email" at bounding box center [389, 488] width 53 height 11
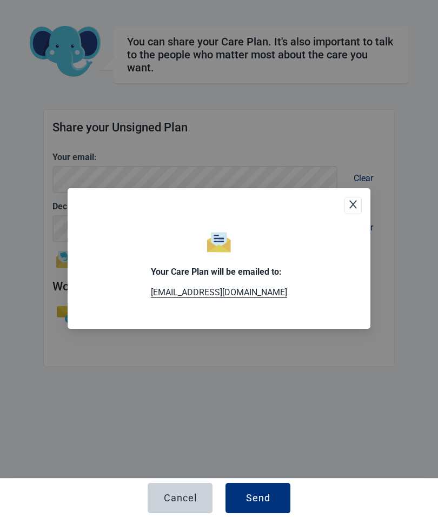
click at [265, 498] on div "Send" at bounding box center [258, 497] width 24 height 11
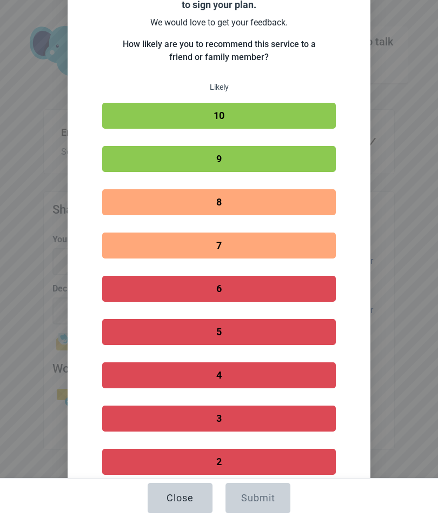
scroll to position [92, 0]
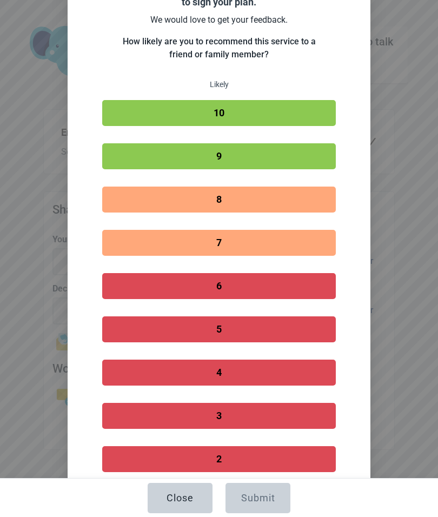
click at [314, 205] on button "8" at bounding box center [218, 199] width 233 height 26
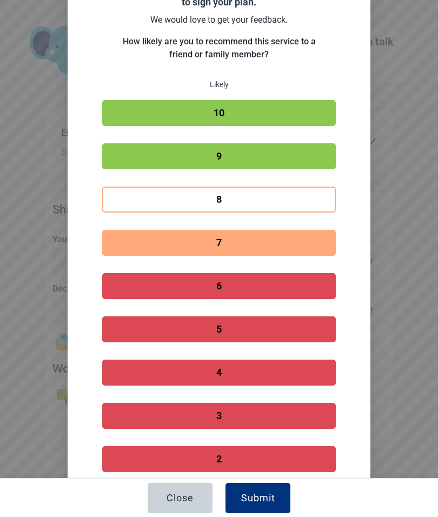
click at [275, 491] on button "Submit" at bounding box center [257, 498] width 65 height 30
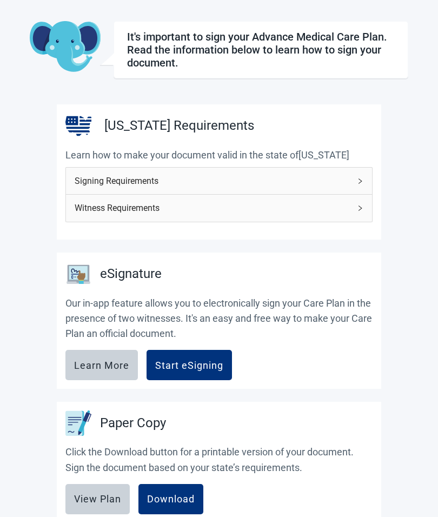
click at [203, 361] on div "Start eSigning" at bounding box center [189, 364] width 68 height 11
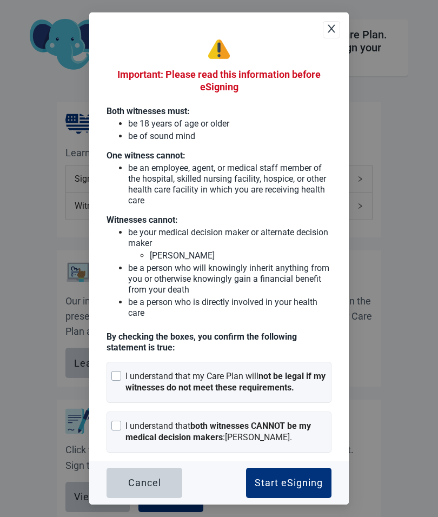
scroll to position [57, 0]
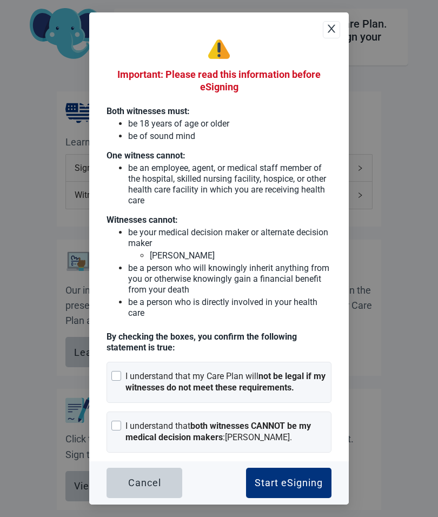
click at [292, 488] on div "Start eSigning" at bounding box center [288, 482] width 68 height 11
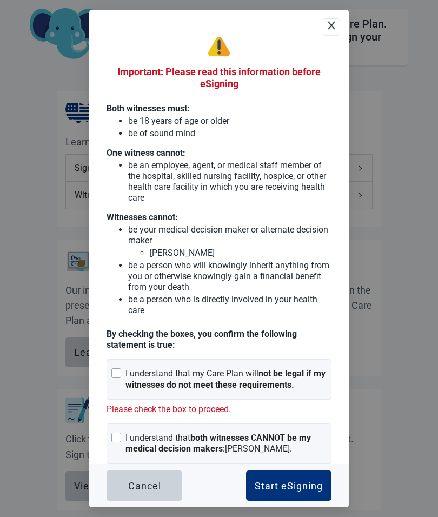
click at [122, 398] on div "I understand that my Care Plan will not be legal if my witnesses do not meet th…" at bounding box center [218, 379] width 225 height 41
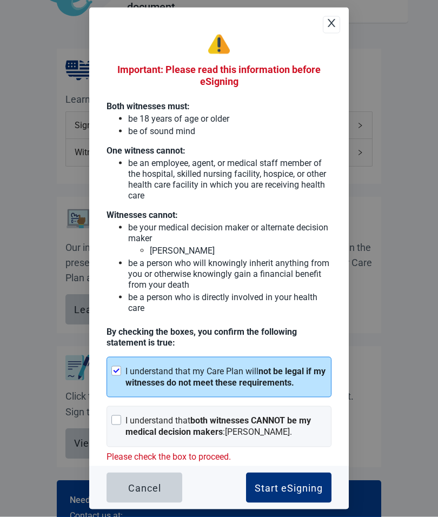
scroll to position [100, 0]
click at [119, 425] on div at bounding box center [116, 420] width 10 height 10
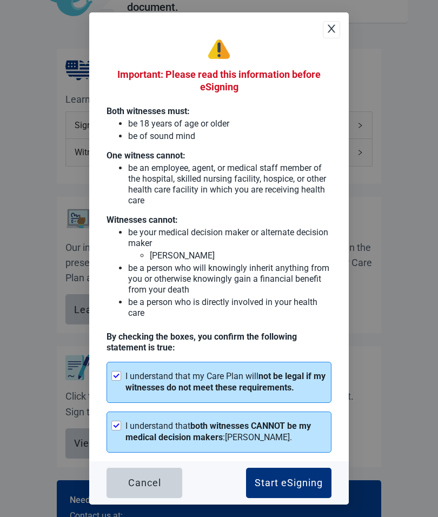
click at [291, 498] on button "Start eSigning" at bounding box center [288, 482] width 85 height 30
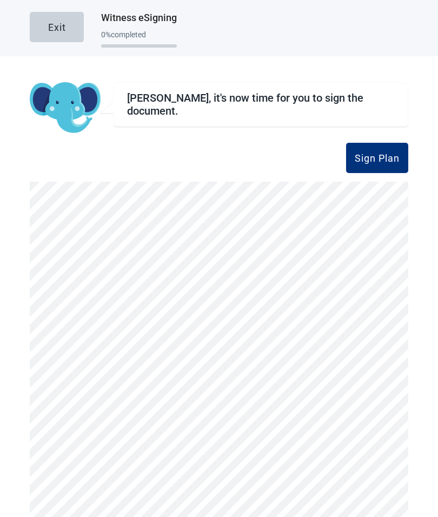
click at [376, 152] on div "Sign Plan" at bounding box center [376, 157] width 45 height 11
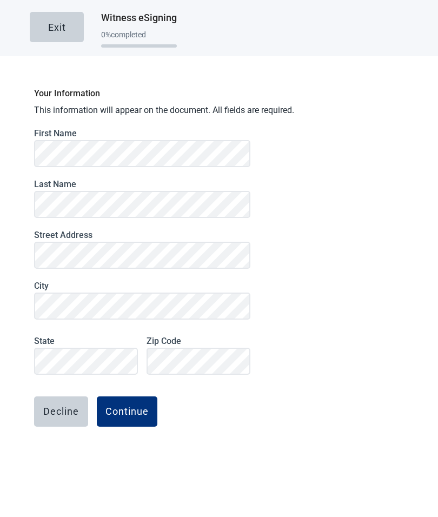
click at [132, 408] on div "Continue" at bounding box center [126, 411] width 43 height 11
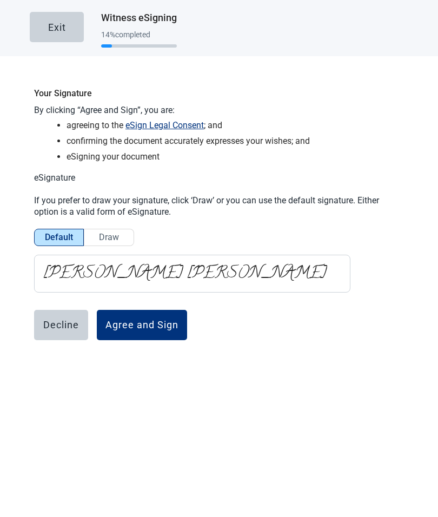
click at [138, 315] on button "Agree and Sign" at bounding box center [142, 325] width 90 height 30
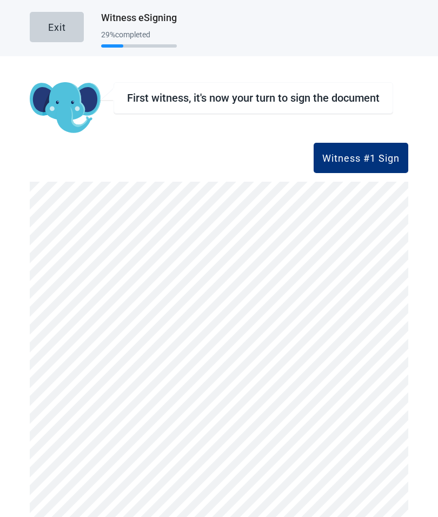
click at [0, 512] on main "Exit Witness eSigning 29 % completed First witness, it's now your turn to sign …" at bounding box center [219, 258] width 438 height 517
click at [436, 511] on main "Exit Witness eSigning 29 % completed First witness, it's now your turn to sign …" at bounding box center [219, 258] width 438 height 517
click at [358, 156] on div "Witness #1 Sign" at bounding box center [360, 157] width 77 height 11
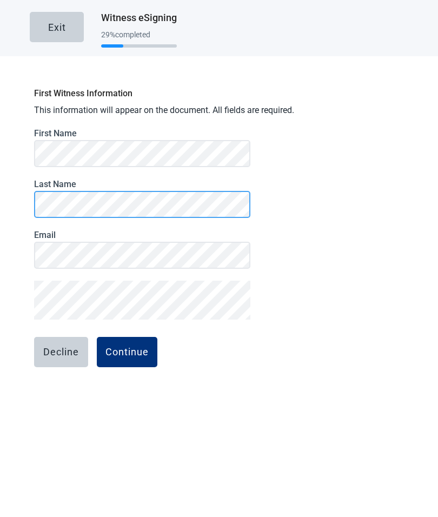
click at [126, 351] on button "Continue" at bounding box center [127, 352] width 61 height 30
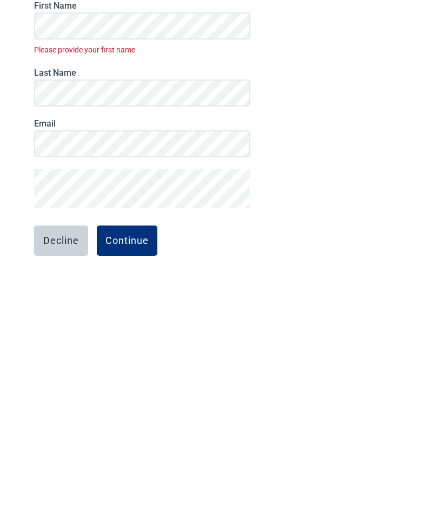
click at [153, 165] on form "First Name Please provide your first name Last Name Email Decline Continue" at bounding box center [142, 283] width 216 height 311
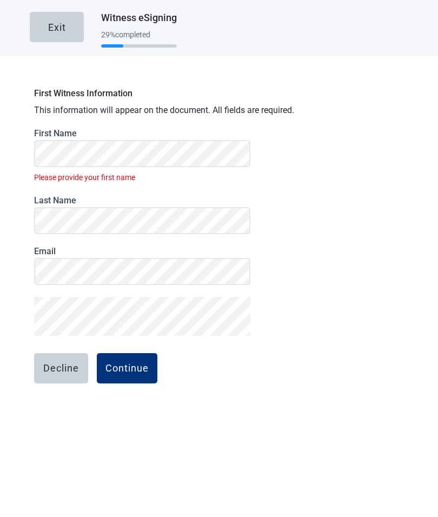
click at [57, 29] on div "Exit" at bounding box center [57, 27] width 18 height 11
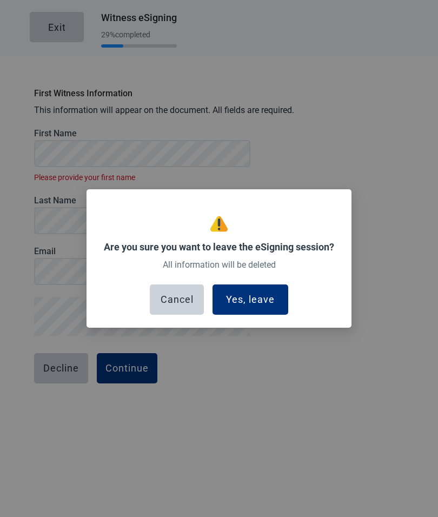
click at [257, 304] on div "Yes, leave" at bounding box center [250, 299] width 49 height 11
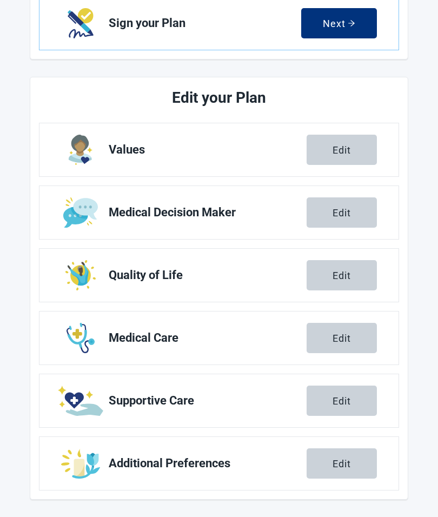
scroll to position [282, 0]
